Goal: Task Accomplishment & Management: Use online tool/utility

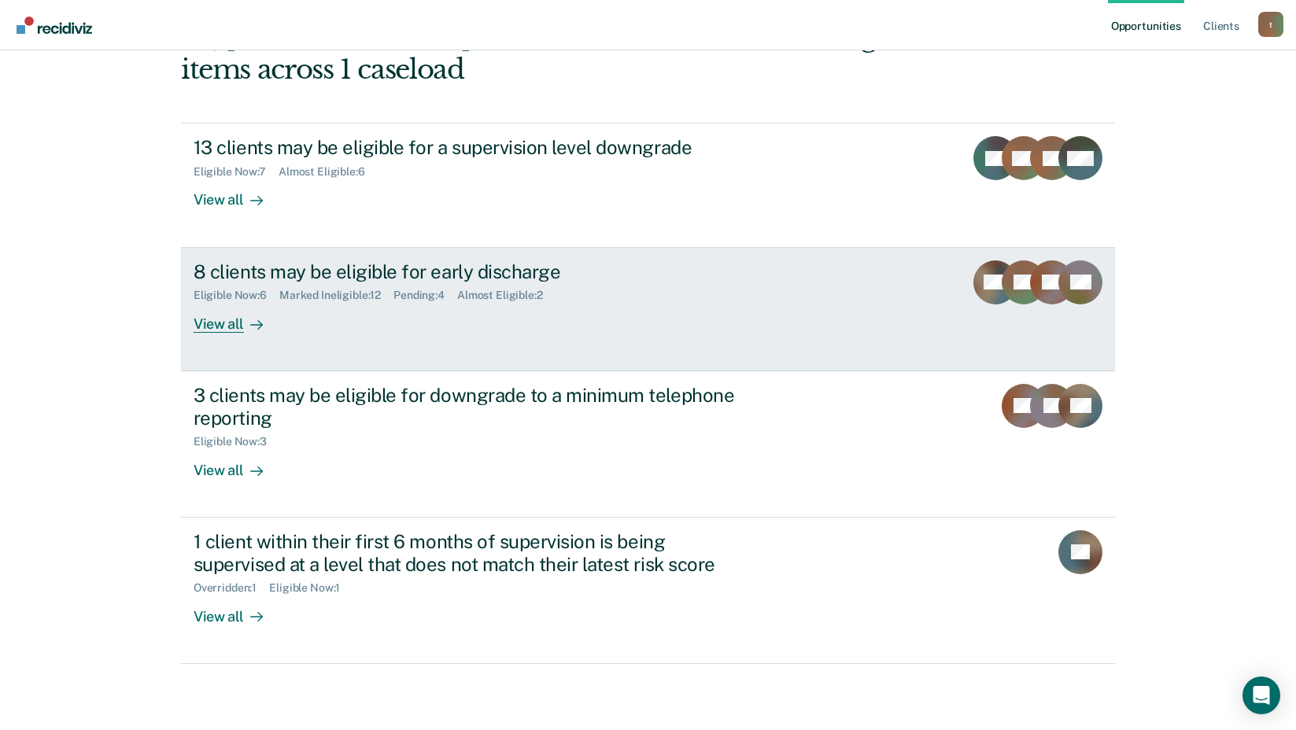
scroll to position [220, 0]
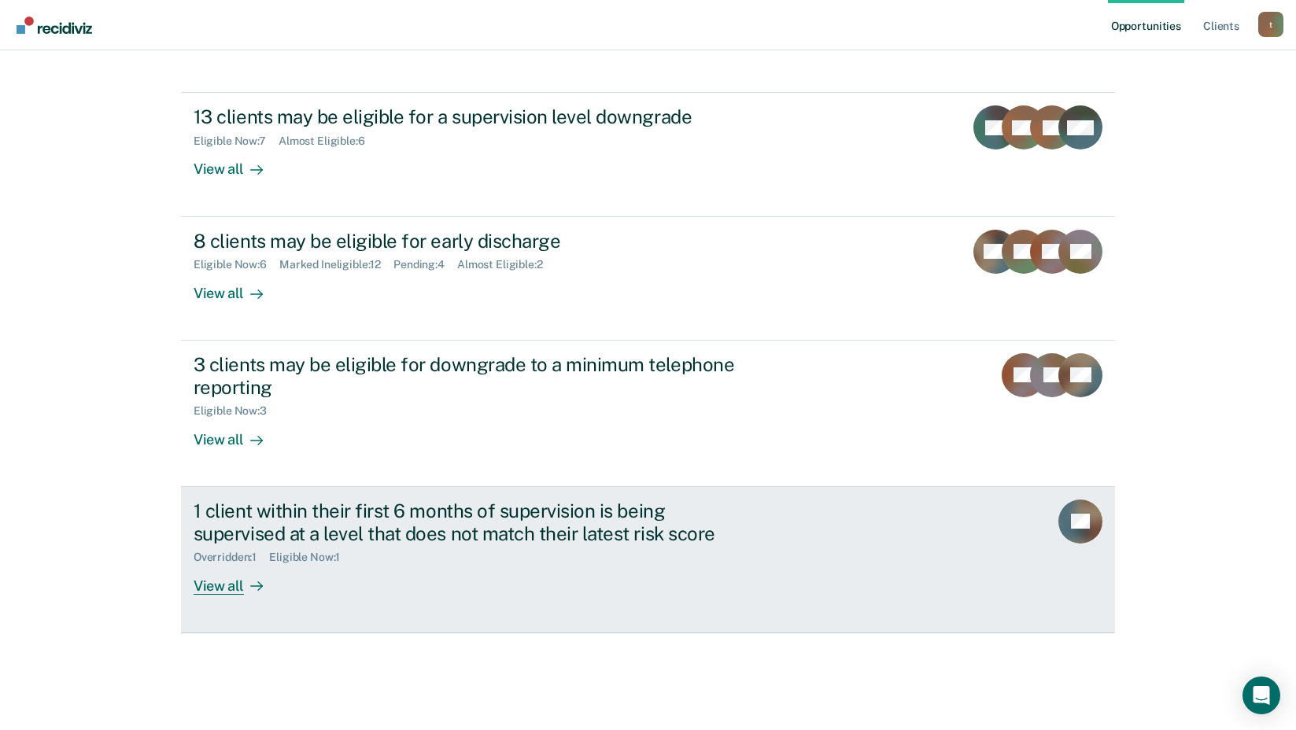
click at [208, 593] on div "View all" at bounding box center [238, 579] width 88 height 31
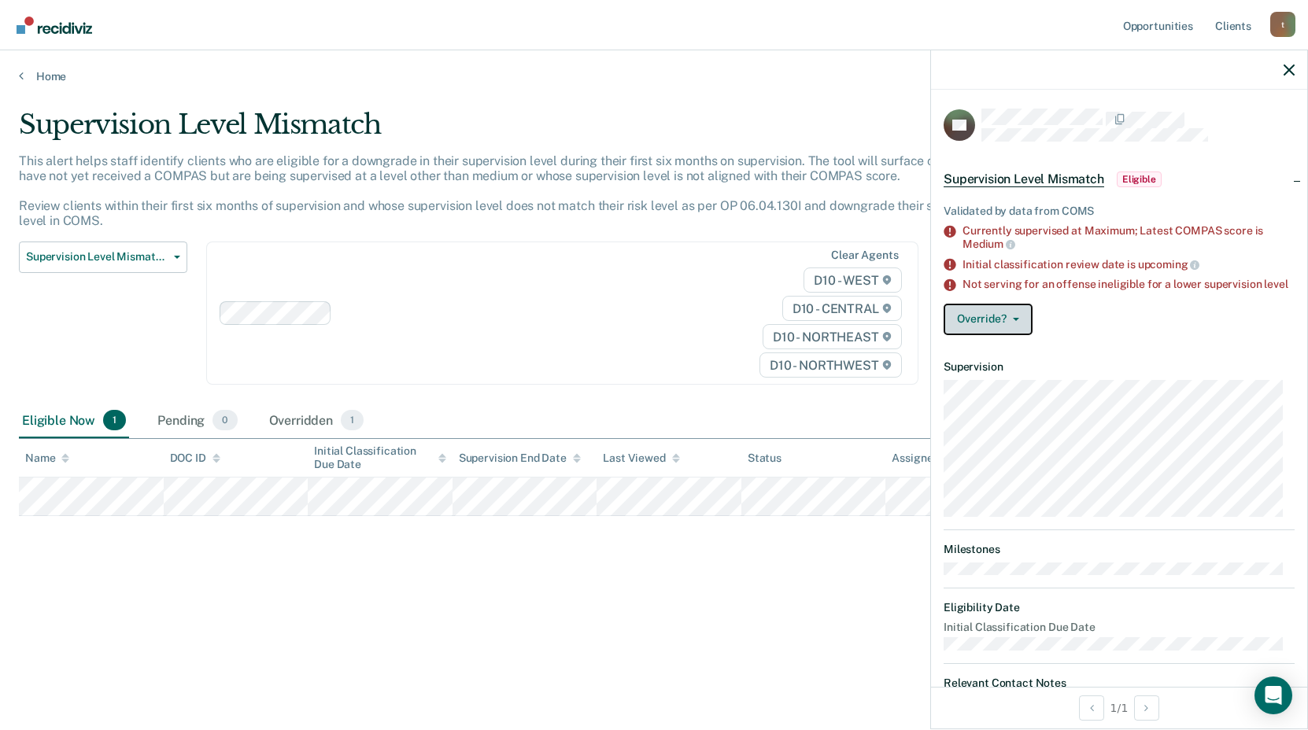
click at [1019, 332] on button "Override?" at bounding box center [988, 319] width 89 height 31
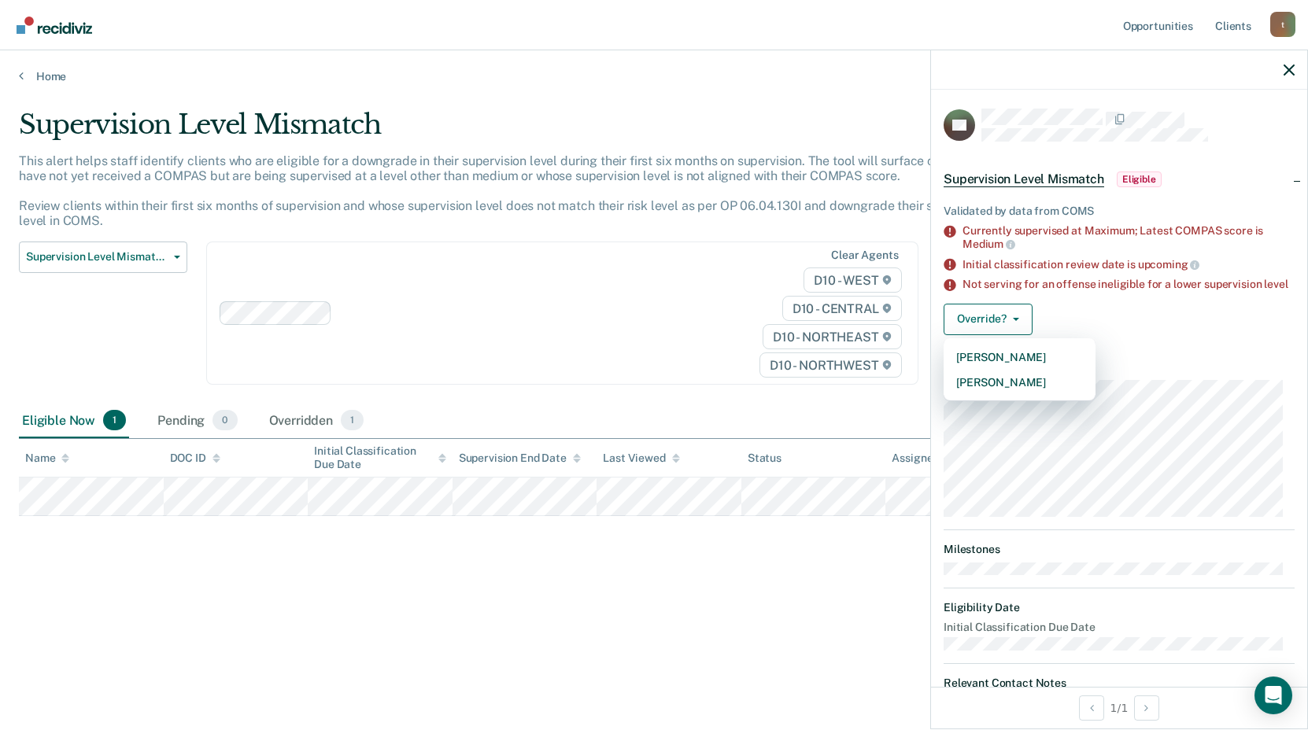
click at [1058, 309] on div "Validated by data from COMS Currently supervised at Maximum; Latest COMPAS scor…" at bounding box center [1119, 267] width 376 height 162
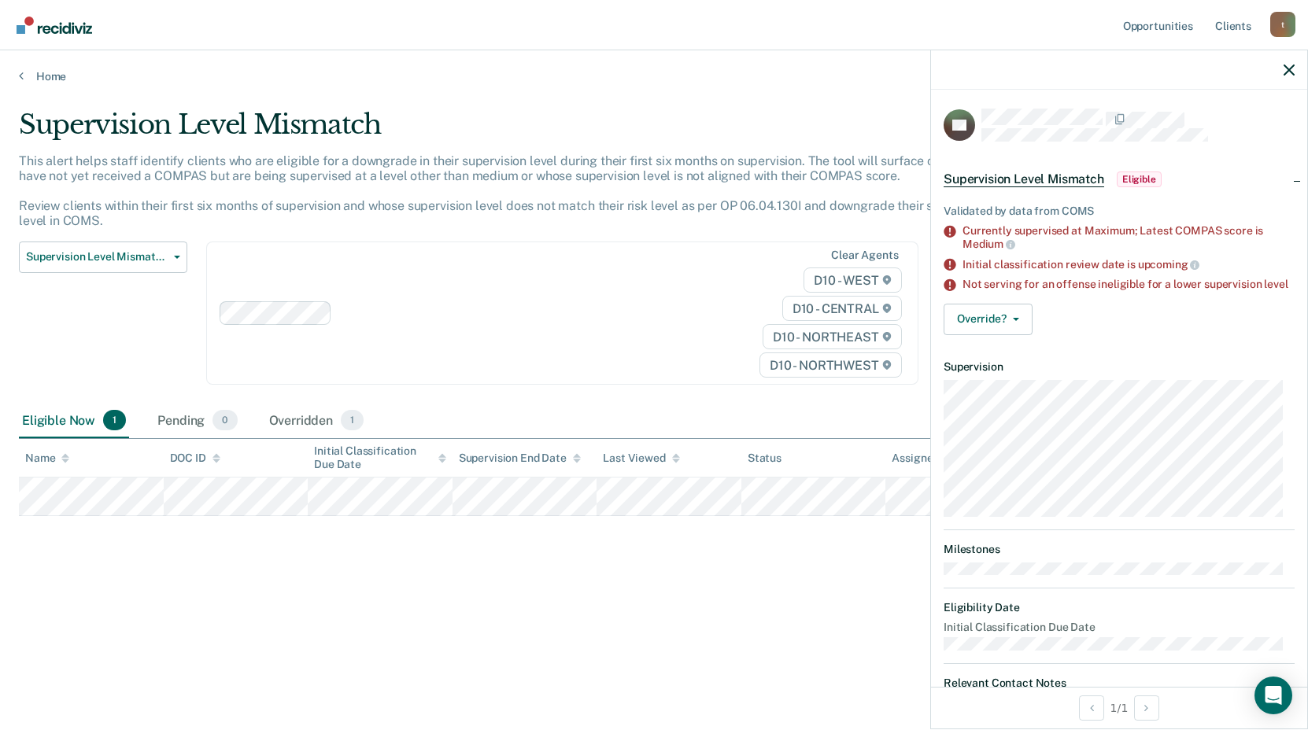
click at [1158, 176] on span "Eligible" at bounding box center [1139, 180] width 45 height 16
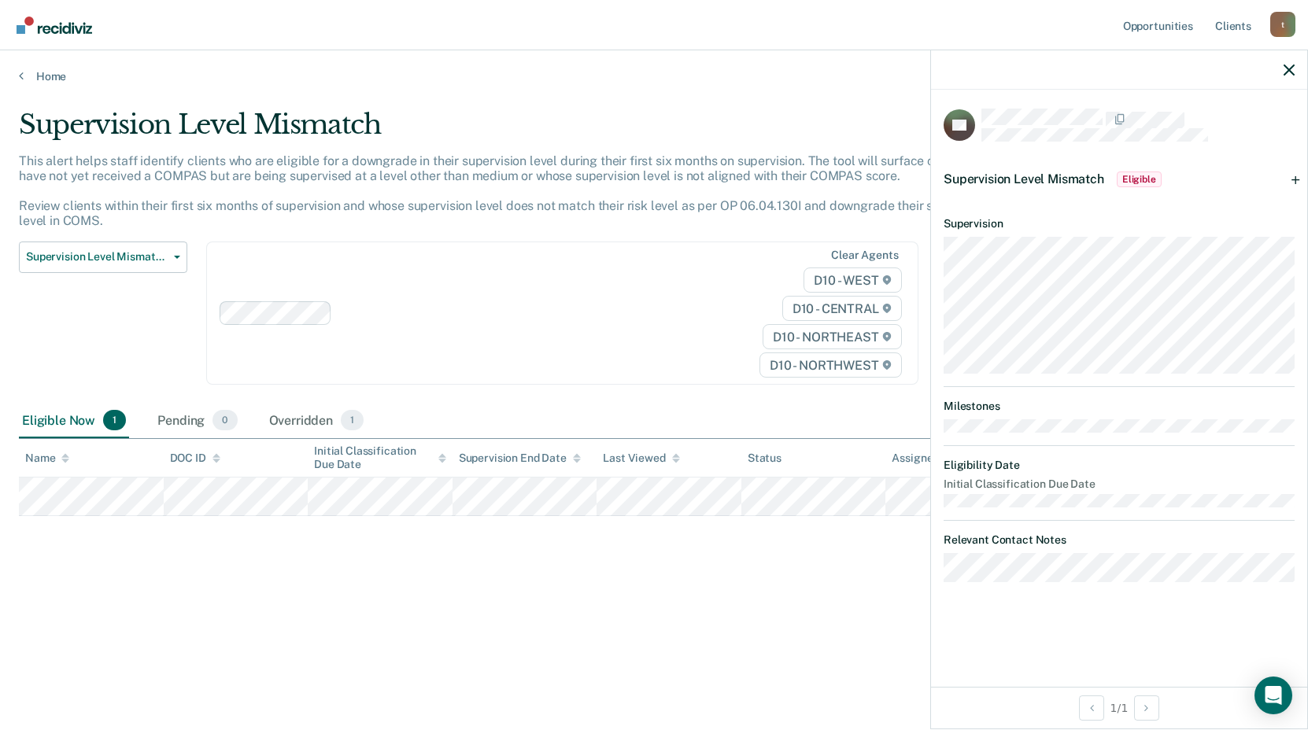
click at [1145, 181] on span "Eligible" at bounding box center [1139, 180] width 45 height 16
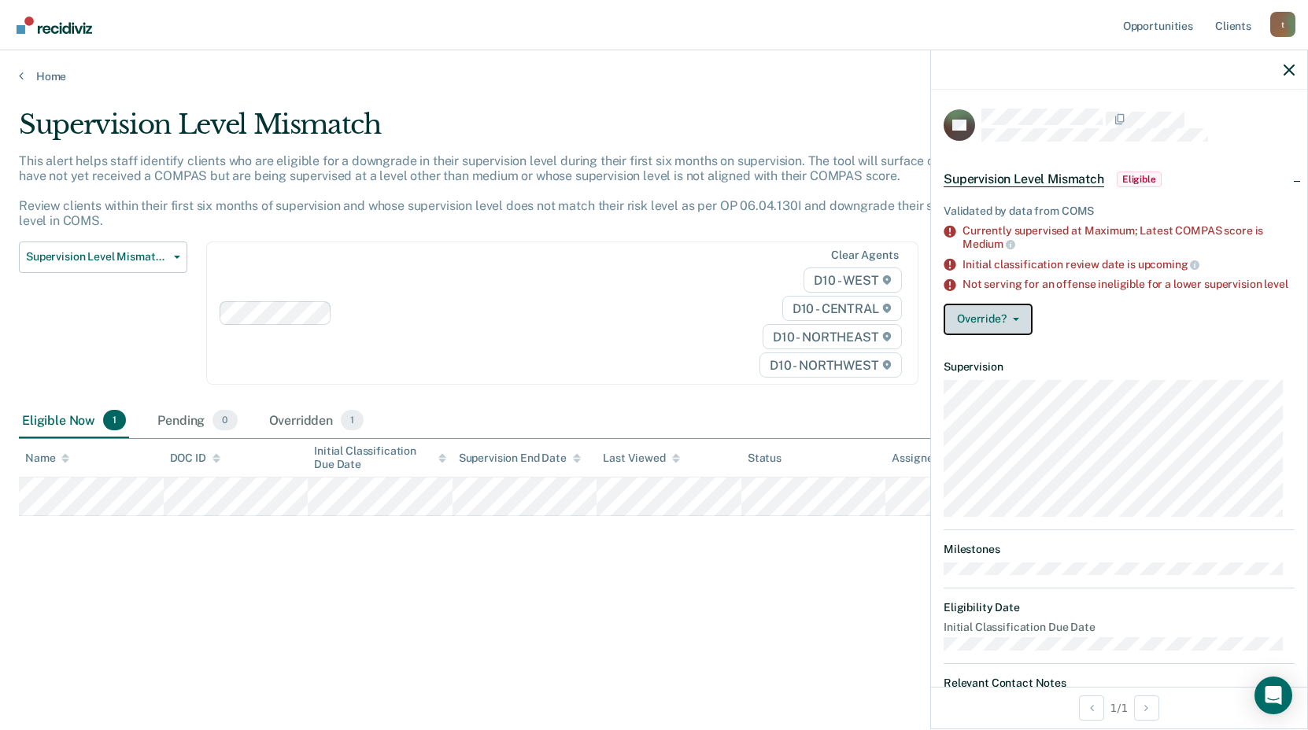
click at [1016, 325] on button "Override?" at bounding box center [988, 319] width 89 height 31
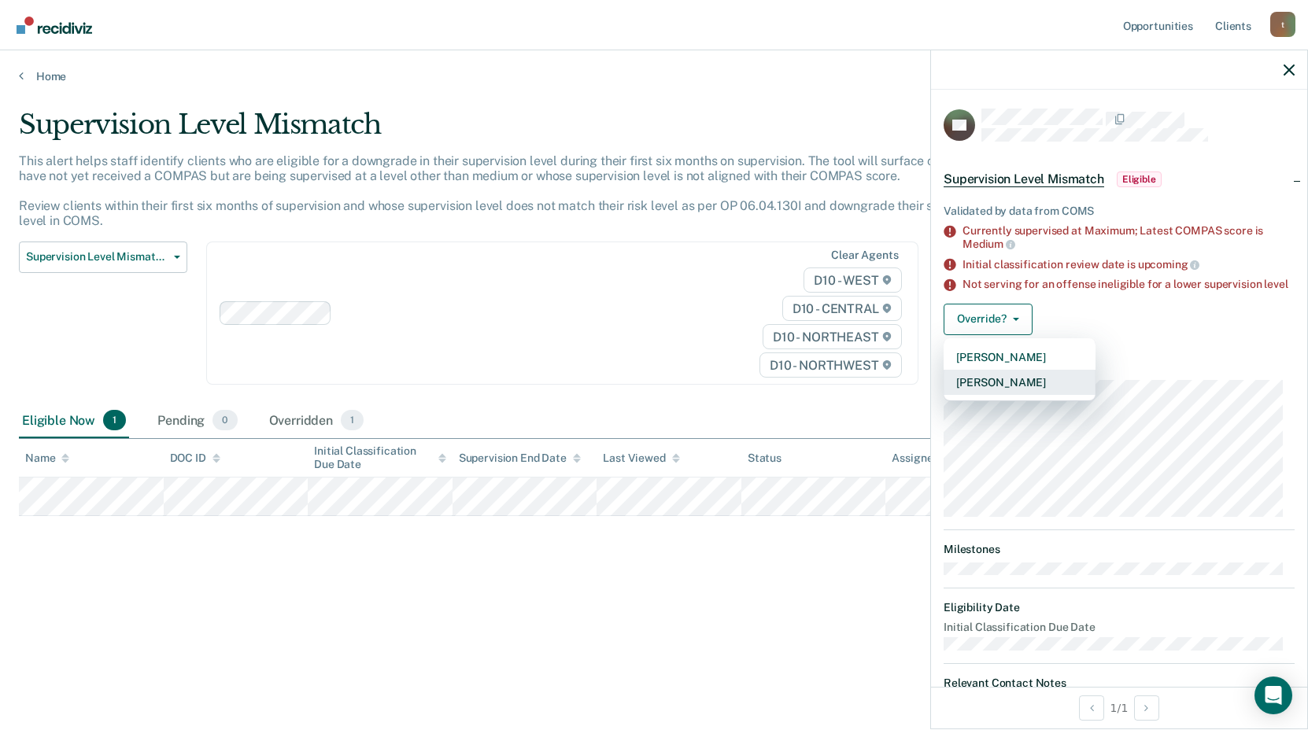
click at [1017, 391] on button "[PERSON_NAME]" at bounding box center [1020, 382] width 152 height 25
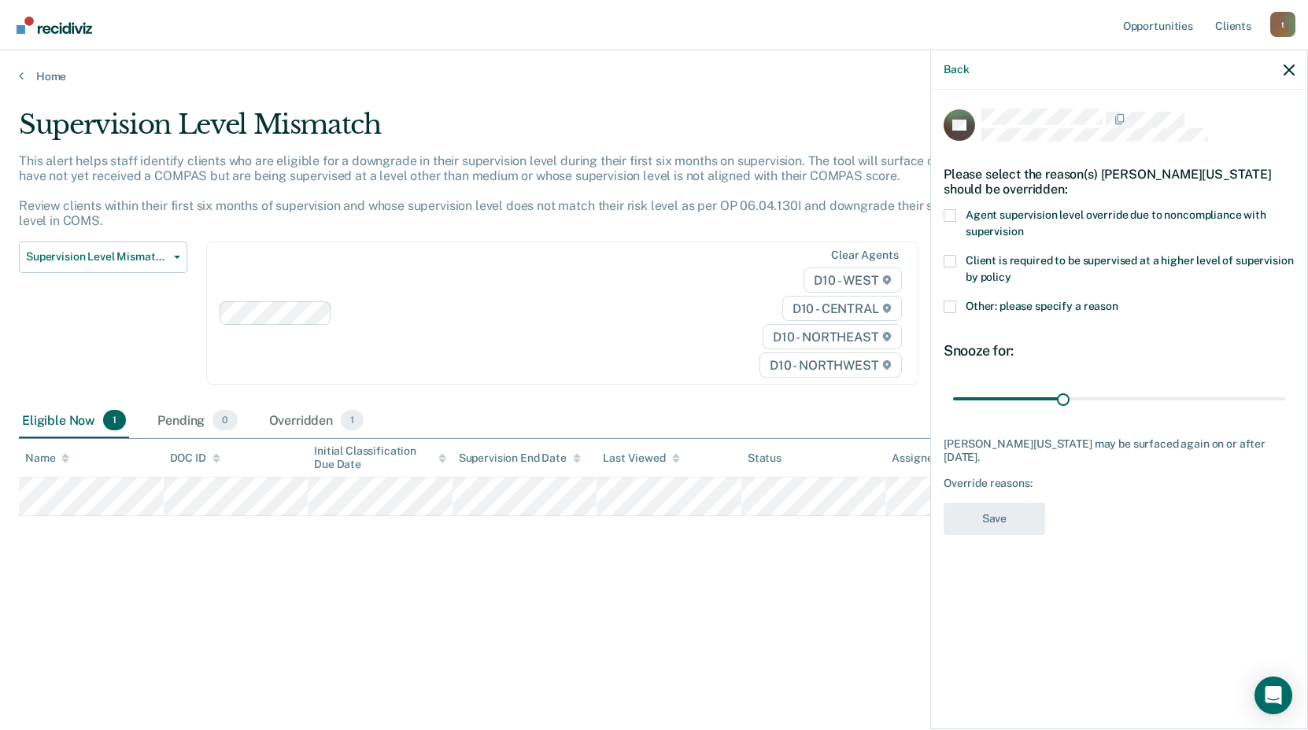
click at [950, 310] on span at bounding box center [950, 307] width 13 height 13
click at [1118, 301] on input "Other: please specify a reason" at bounding box center [1118, 301] width 0 height 0
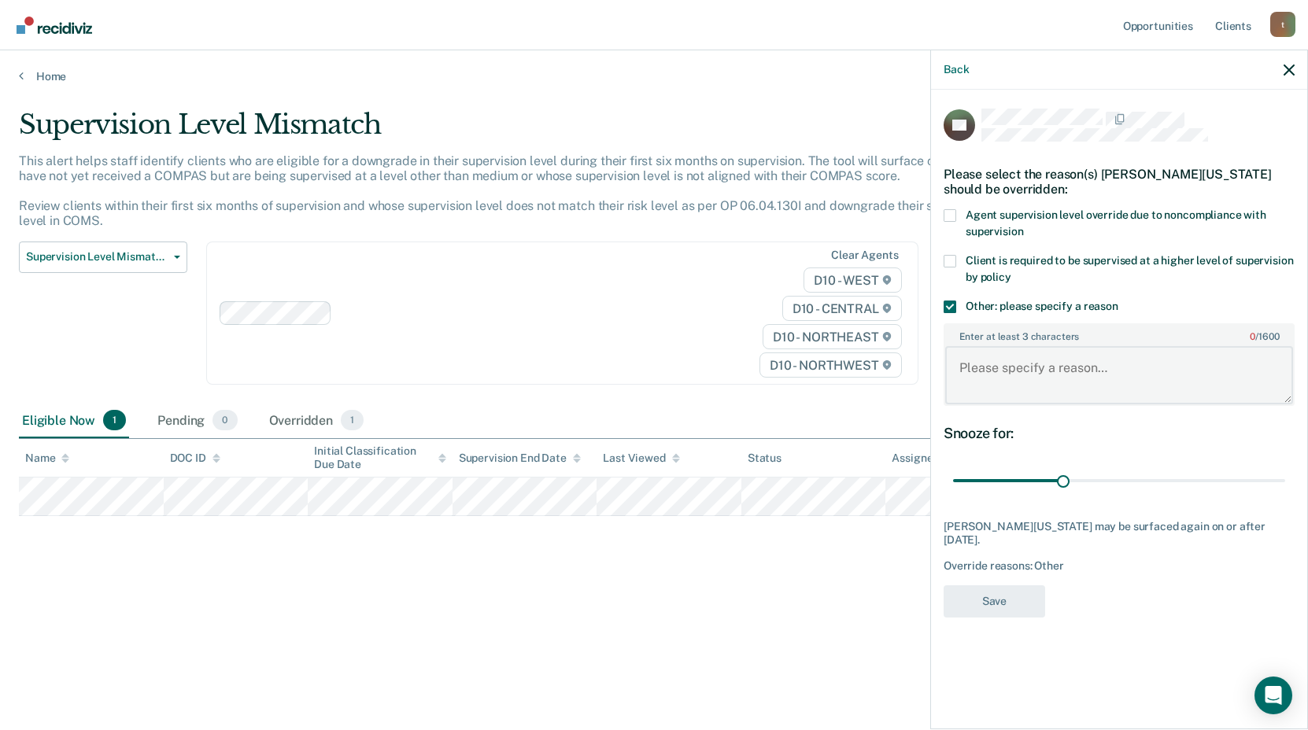
click at [984, 386] on textarea "Enter at least 3 characters 0 / 1600" at bounding box center [1119, 375] width 348 height 58
type textarea "new criminal behavior"
drag, startPoint x: 1060, startPoint y: 479, endPoint x: 1099, endPoint y: 475, distance: 38.8
type input "40"
click at [1099, 475] on input "range" at bounding box center [1119, 481] width 332 height 28
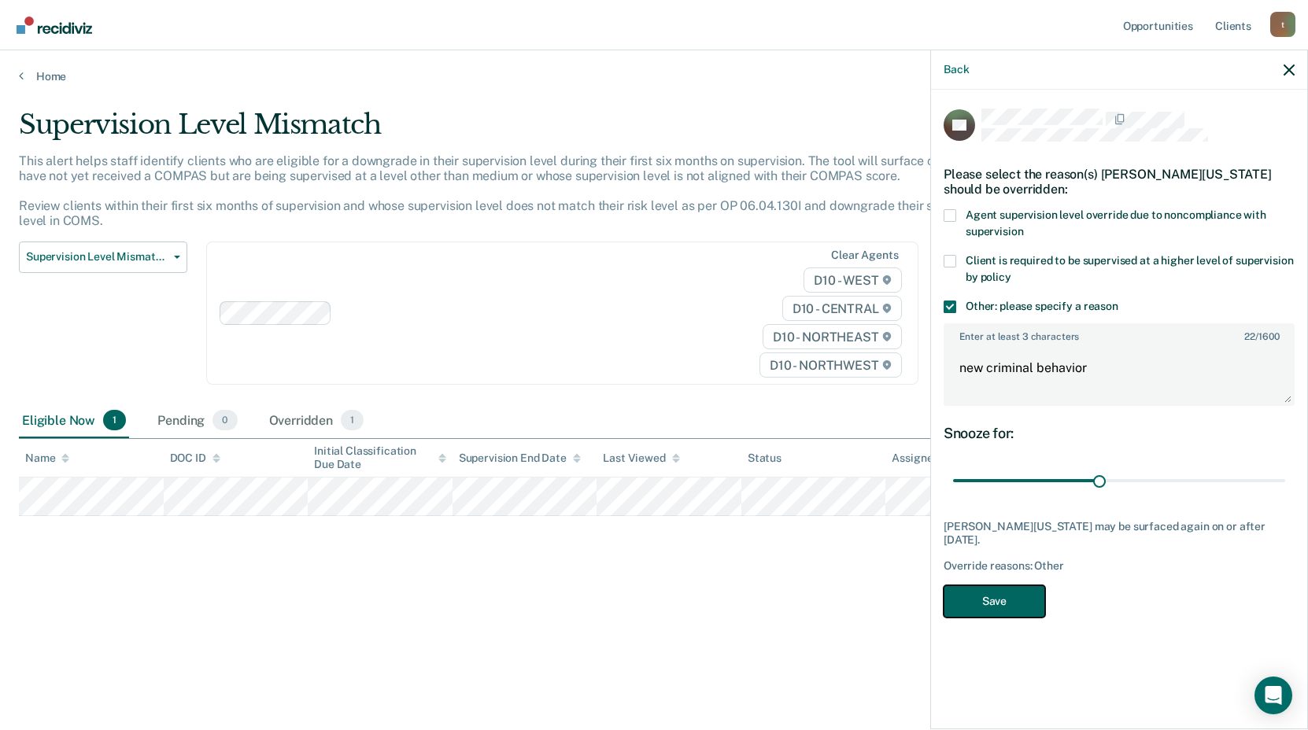
click at [974, 595] on button "Save" at bounding box center [995, 602] width 102 height 32
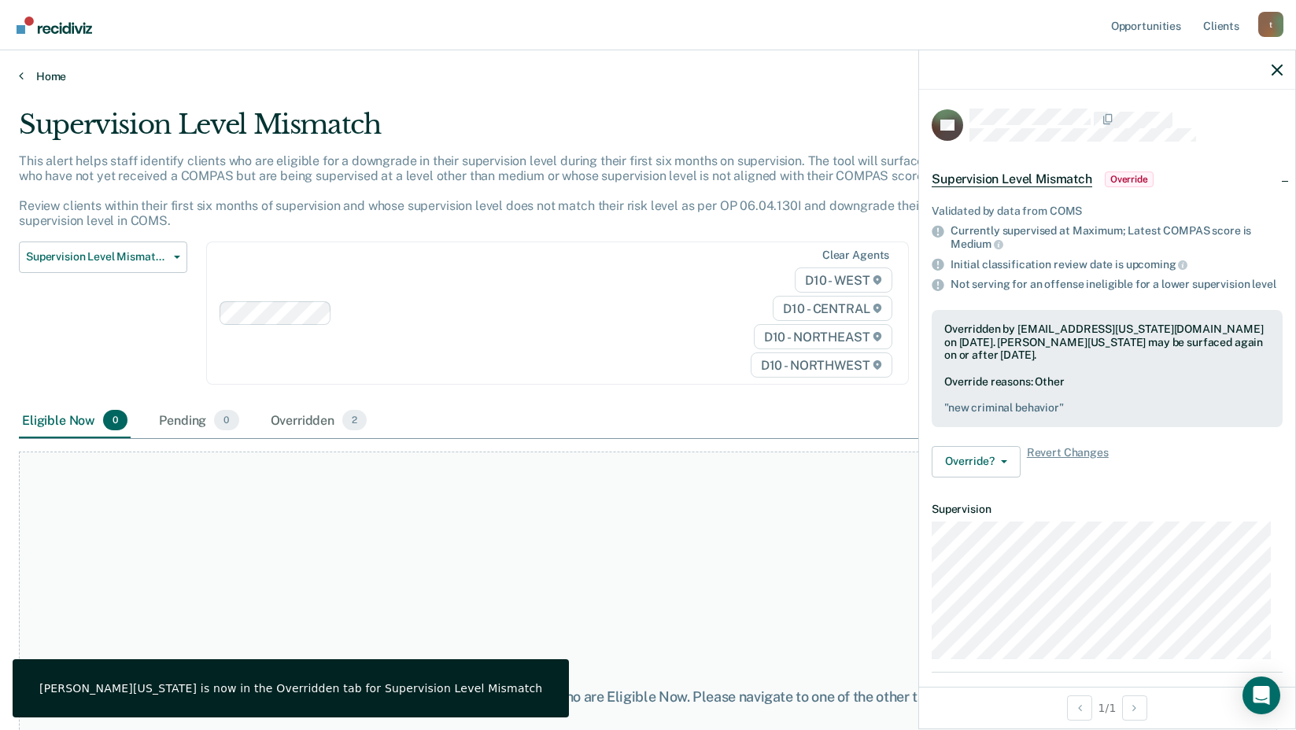
click at [54, 73] on link "Home" at bounding box center [648, 76] width 1258 height 14
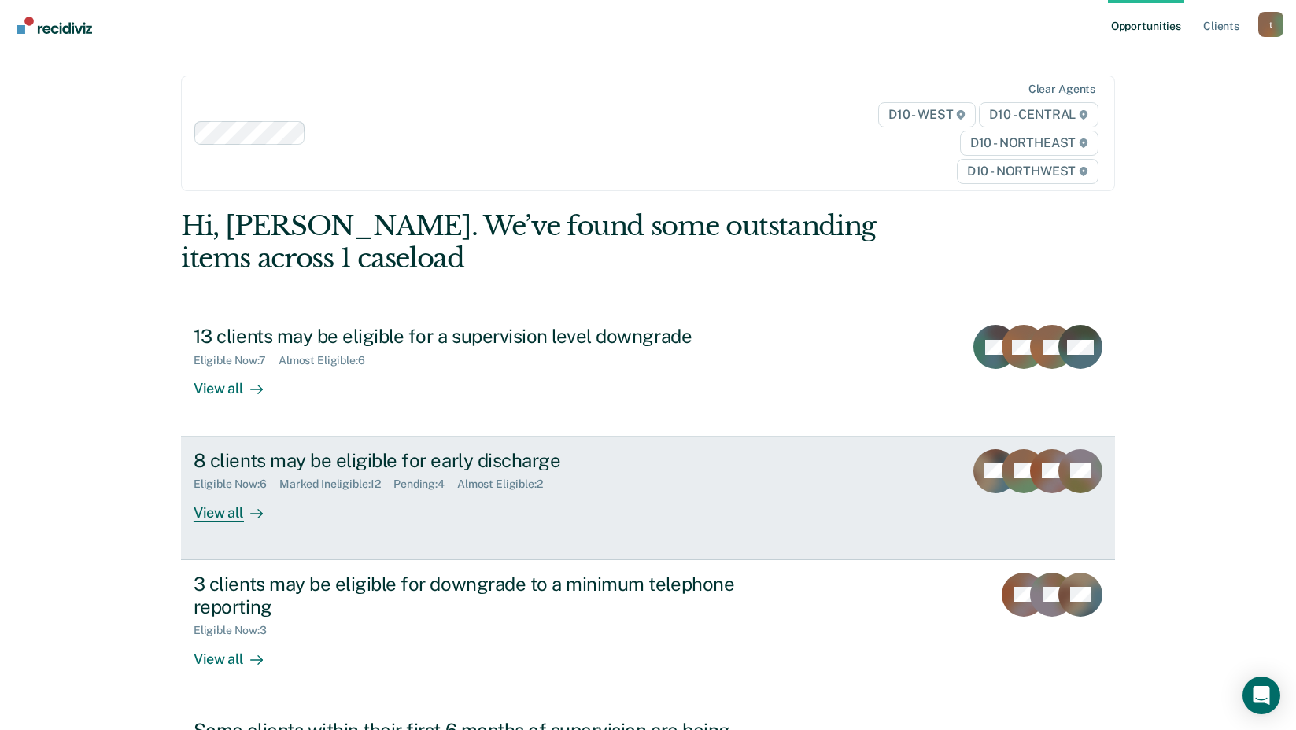
click at [372, 455] on div "8 clients may be eligible for early discharge" at bounding box center [470, 460] width 552 height 23
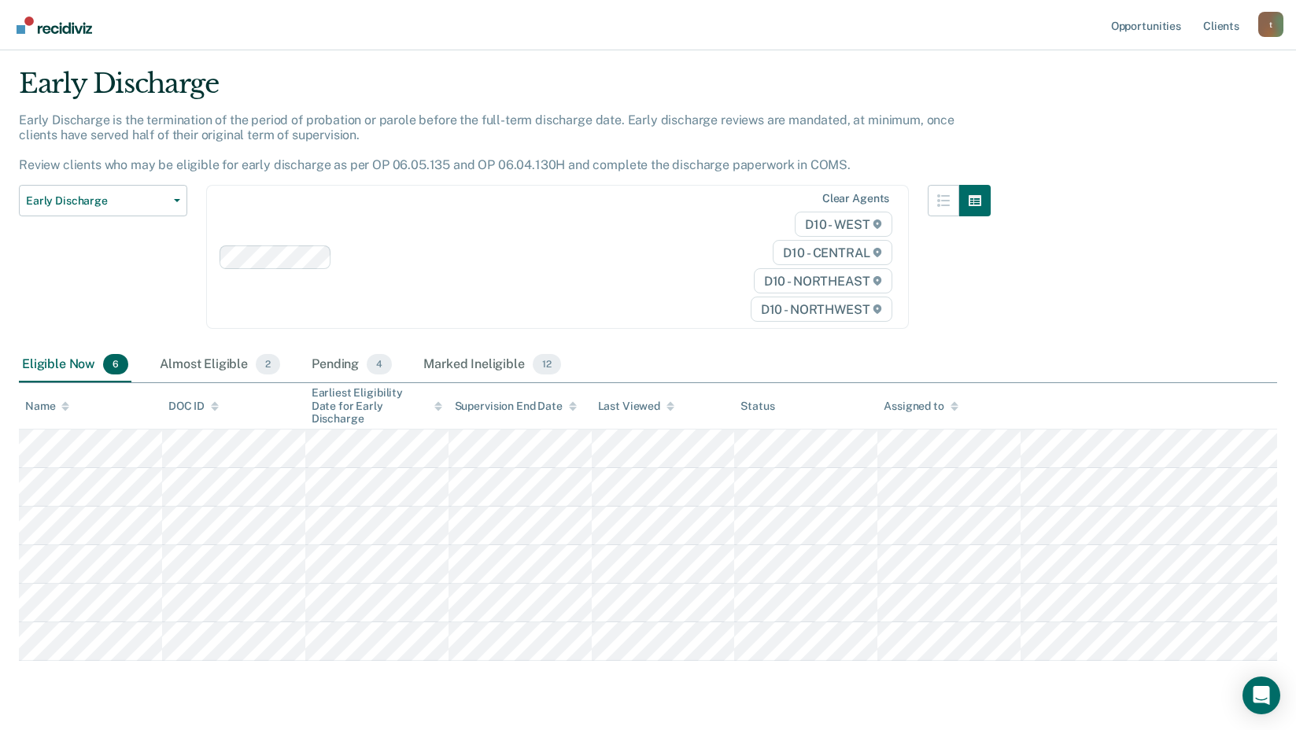
scroll to position [77, 0]
